Goal: Communication & Community: Answer question/provide support

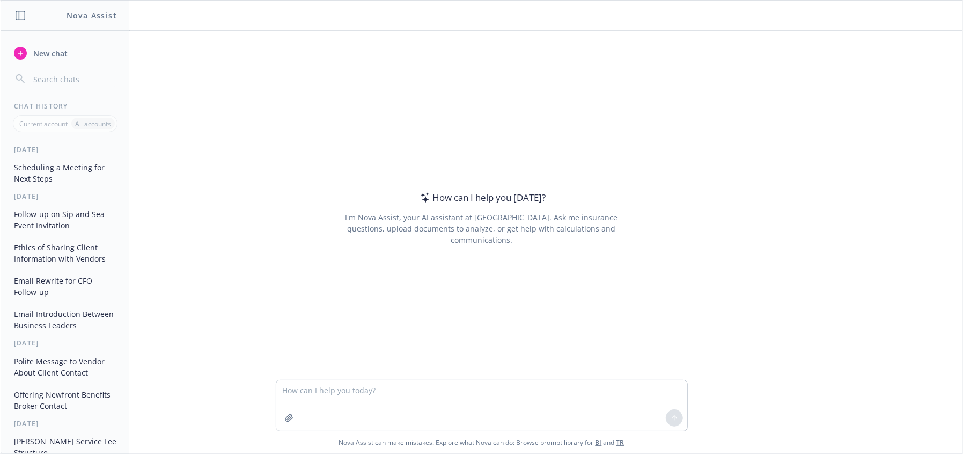
click at [330, 400] on textarea at bounding box center [481, 405] width 411 height 50
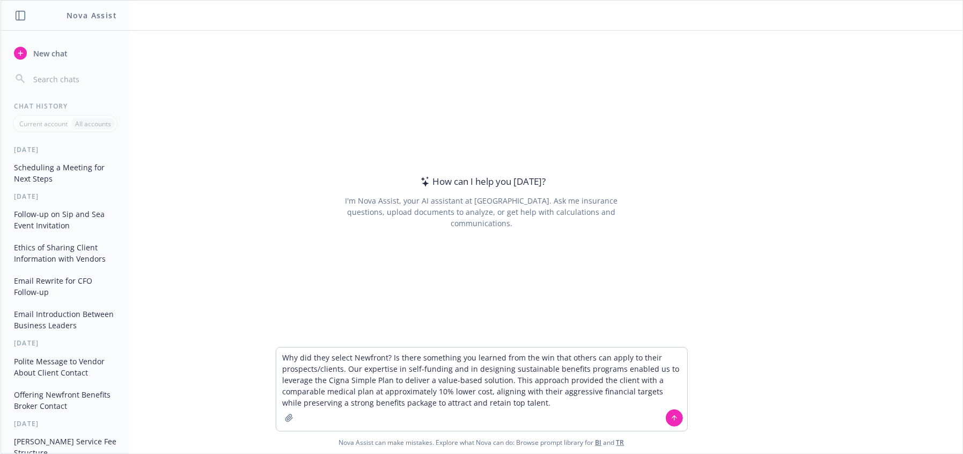
click at [323, 364] on textarea "Why did they select Newfront? Is there something you learned from the win that …" at bounding box center [481, 388] width 411 height 83
click at [491, 395] on textarea "Why did they select Newfront? Is there something you learned from the win that …" at bounding box center [481, 388] width 411 height 83
drag, startPoint x: 451, startPoint y: 400, endPoint x: 526, endPoint y: 408, distance: 75.0
click at [460, 400] on textarea "Why did they select Newfront? Is there something you learned from the win that …" at bounding box center [481, 388] width 411 height 83
click at [546, 404] on textarea "Why did they select Newfront? Is there something you learned from the win that …" at bounding box center [481, 388] width 411 height 83
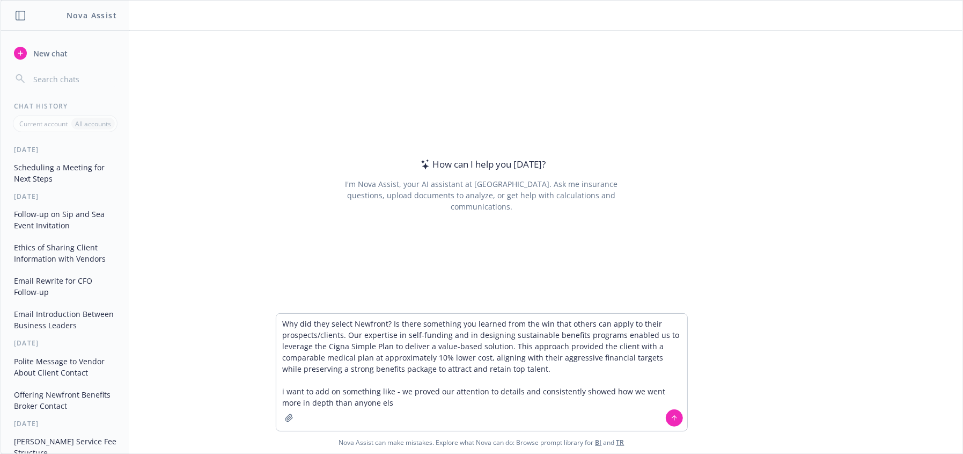
type textarea "Why did they select Newfront? Is there something you learned from the win that …"
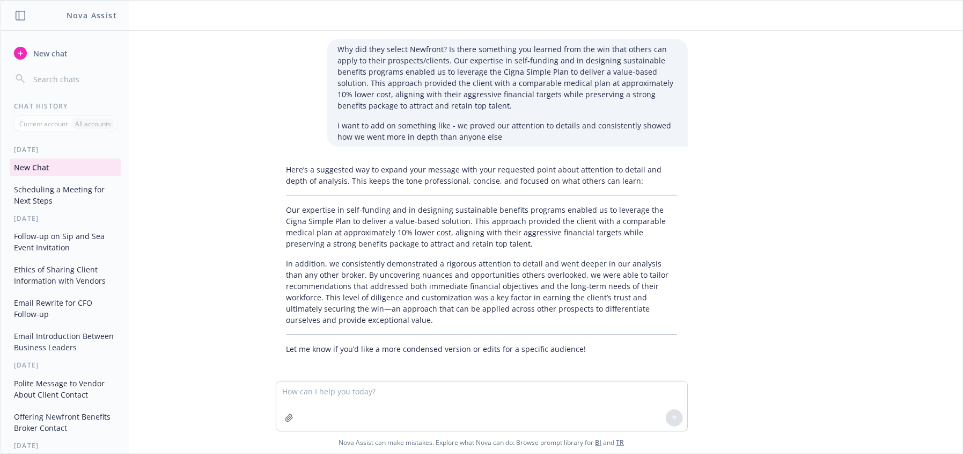
scroll to position [3, 0]
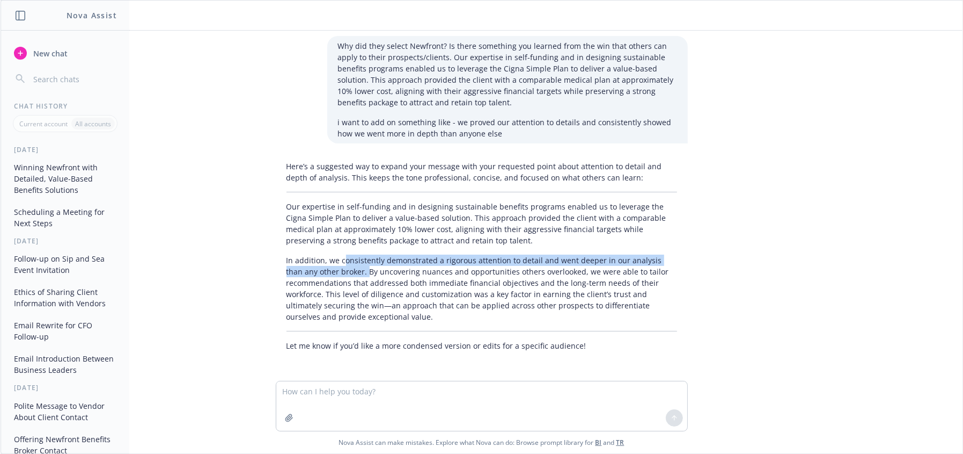
drag, startPoint x: 335, startPoint y: 259, endPoint x: 342, endPoint y: 268, distance: 12.2
click at [342, 268] on p "In addition, we consistently demonstrated a rigorous attention to detail and we…" at bounding box center [482, 288] width 391 height 68
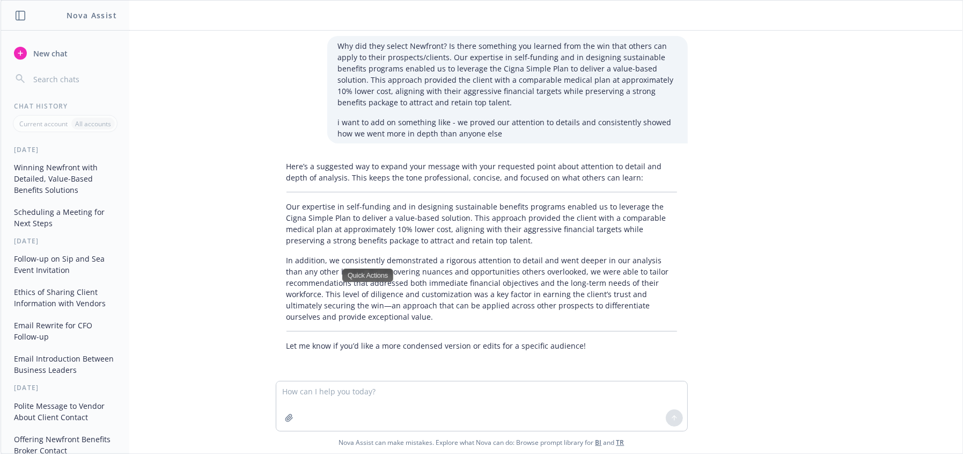
click at [374, 318] on p "In addition, we consistently demonstrated a rigorous attention to detail and we…" at bounding box center [482, 288] width 391 height 68
click at [383, 313] on p "In addition, we consistently demonstrated a rigorous attention to detail and we…" at bounding box center [482, 288] width 391 height 68
drag, startPoint x: 469, startPoint y: 275, endPoint x: 330, endPoint y: 274, distance: 139.0
click at [456, 274] on p "In addition, we consistently demonstrated a rigorous attention to detail and we…" at bounding box center [482, 288] width 391 height 68
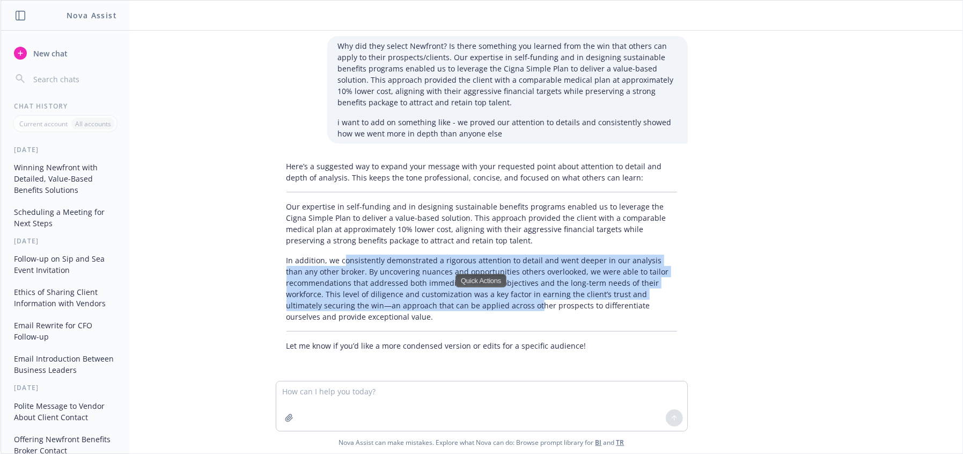
drag, startPoint x: 335, startPoint y: 258, endPoint x: 490, endPoint y: 299, distance: 160.0
click at [490, 299] on p "In addition, we consistently demonstrated a rigorous attention to detail and we…" at bounding box center [482, 288] width 391 height 68
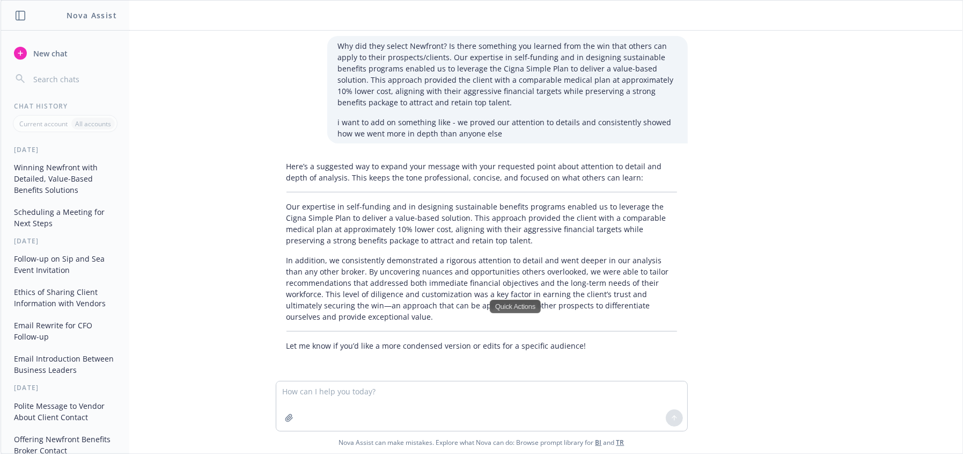
click at [847, 322] on div "Why did they select Newfront? Is there something you learned from the win that …" at bounding box center [482, 206] width 962 height 350
click at [377, 397] on textarea at bounding box center [481, 405] width 411 height 49
type textarea "condensed of the 2nd paragraph for all hands"
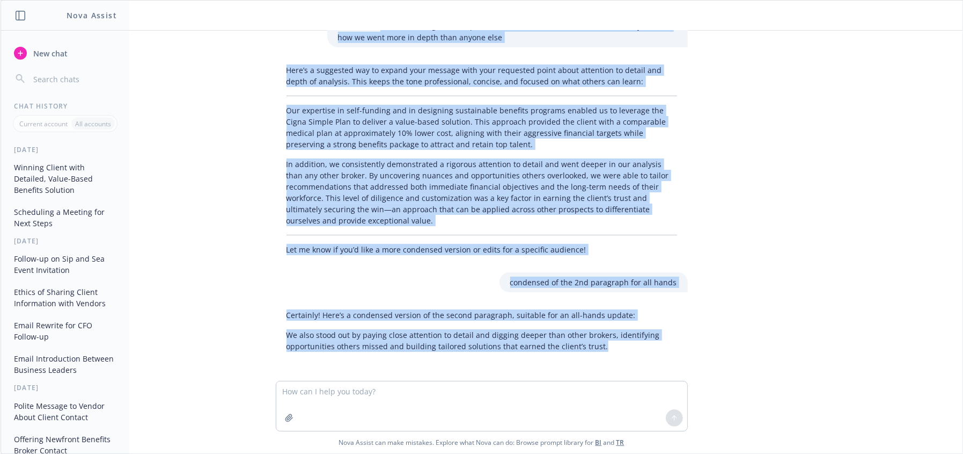
scroll to position [0, 0]
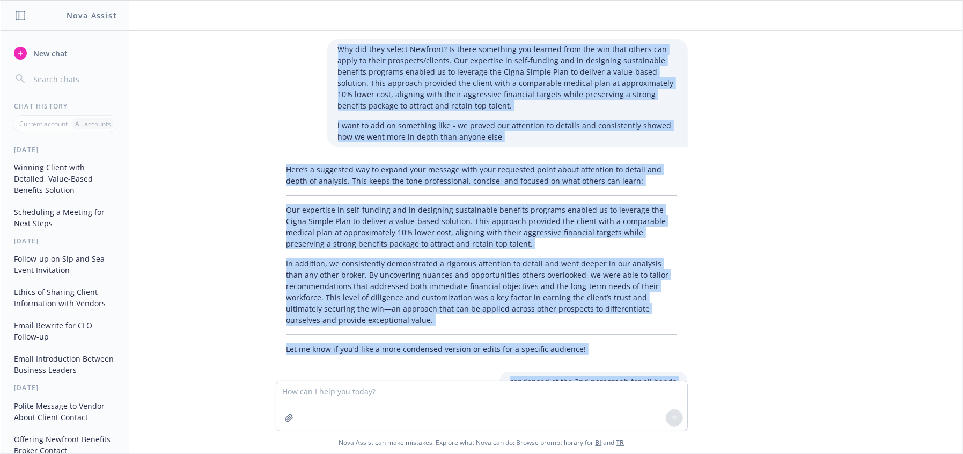
drag, startPoint x: 475, startPoint y: 333, endPoint x: 369, endPoint y: 30, distance: 321.3
click at [369, 30] on div "Why did they select Newfront? Is there something you learned from the win that …" at bounding box center [482, 227] width 962 height 452
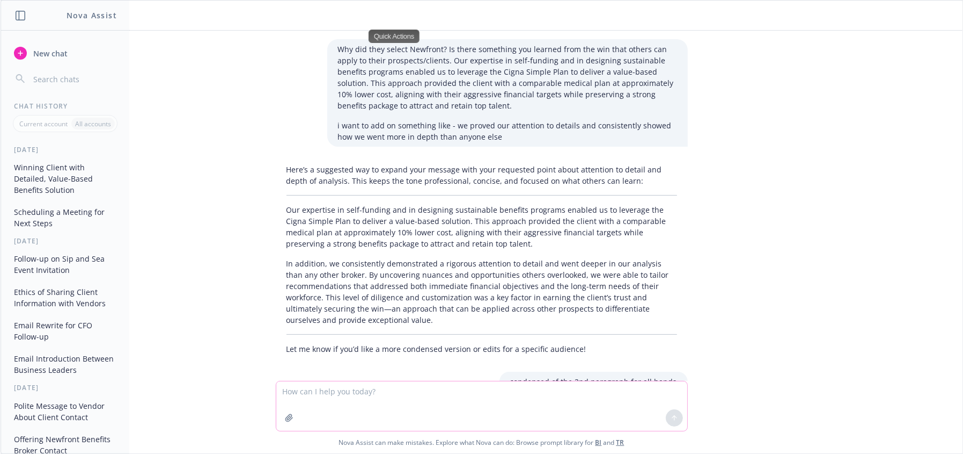
click at [324, 395] on textarea at bounding box center [481, 405] width 411 height 49
type textarea "and armed the head of benefits with details she needed to make a compelling cas…"
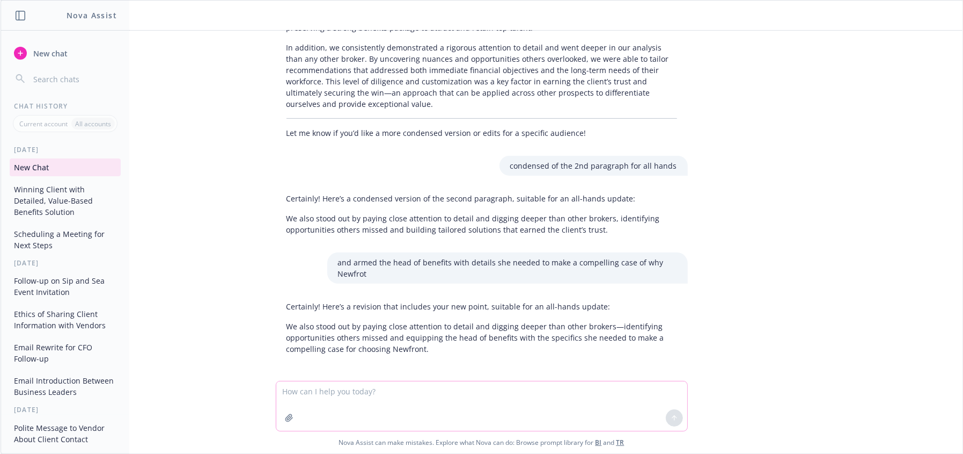
scroll to position [219, 0]
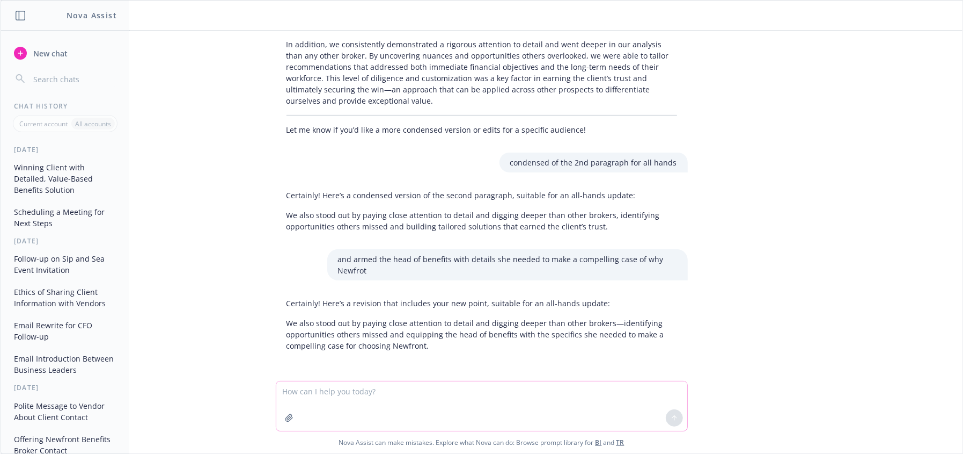
click at [449, 414] on textarea at bounding box center [481, 405] width 411 height 49
click at [489, 396] on textarea at bounding box center [481, 405] width 411 height 49
click at [419, 400] on textarea at bounding box center [481, 405] width 411 height 49
type textarea "reword"
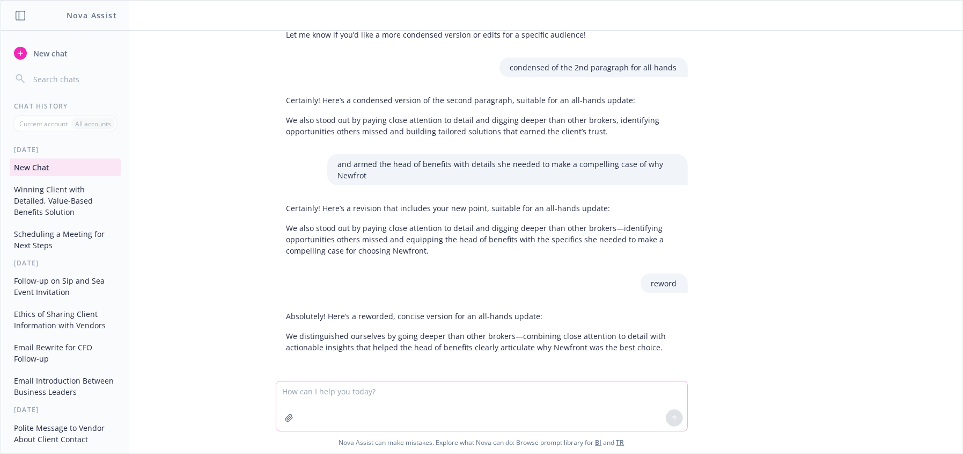
scroll to position [315, 0]
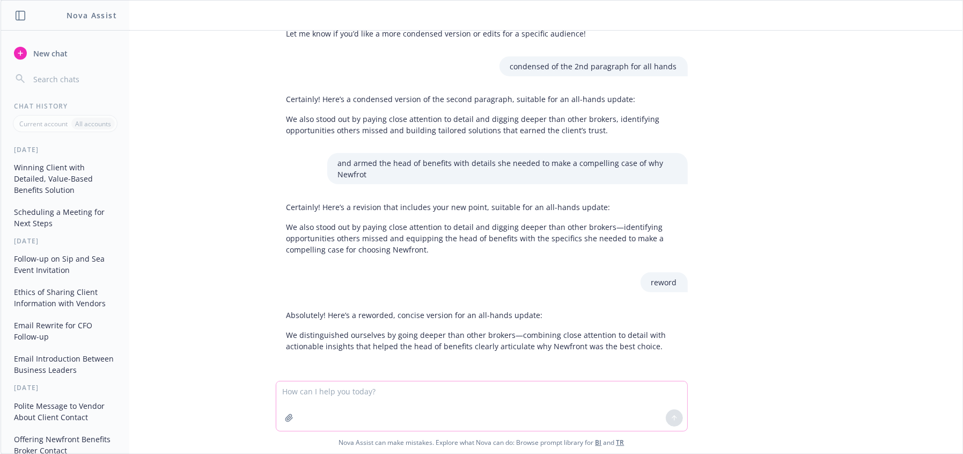
click at [397, 405] on textarea at bounding box center [481, 405] width 411 height 49
click at [399, 398] on textarea at bounding box center [481, 405] width 411 height 49
type textarea "to her exec team"
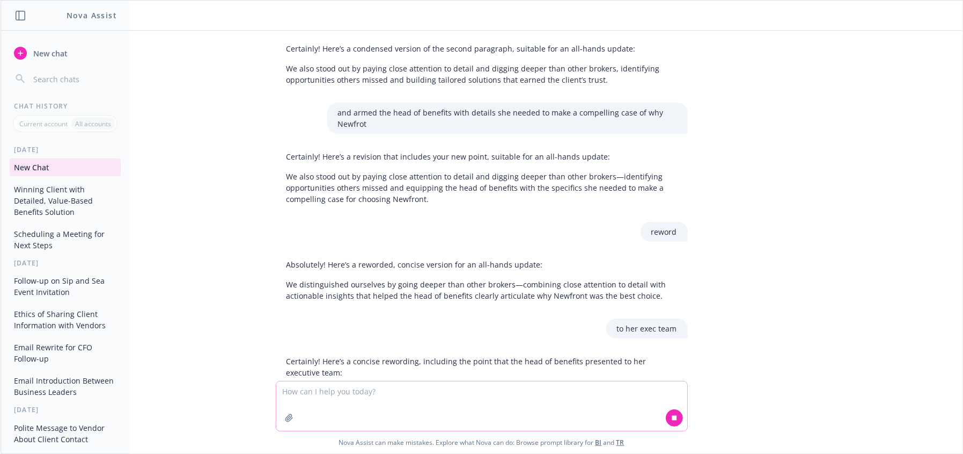
scroll to position [423, 0]
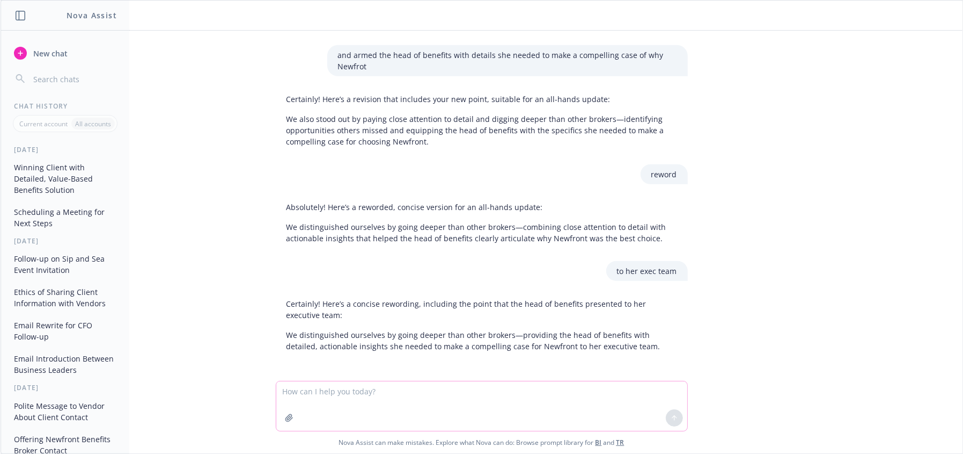
click at [517, 390] on textarea at bounding box center [481, 405] width 411 height 49
click at [356, 394] on textarea at bounding box center [481, 405] width 411 height 49
type textarea "n"
type textarea "and met each audience, exec team, finance, benefits where they were in the klan…"
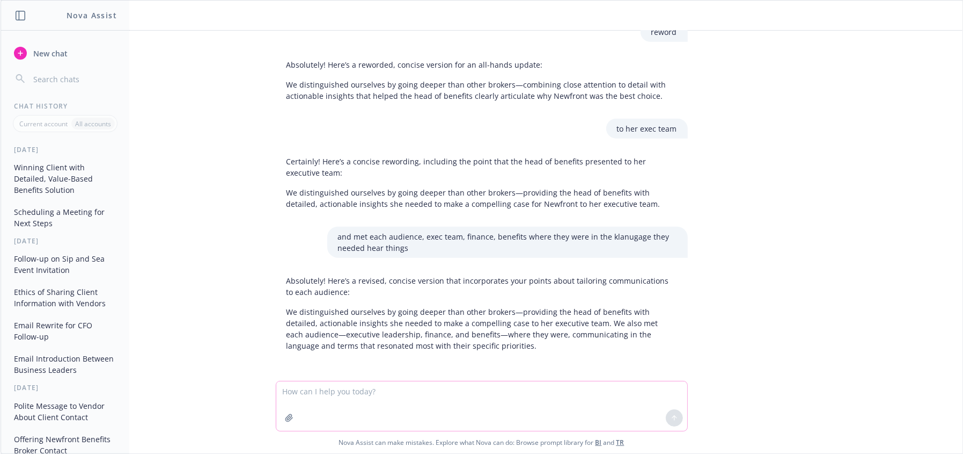
scroll to position [565, 0]
